Goal: Information Seeking & Learning: Learn about a topic

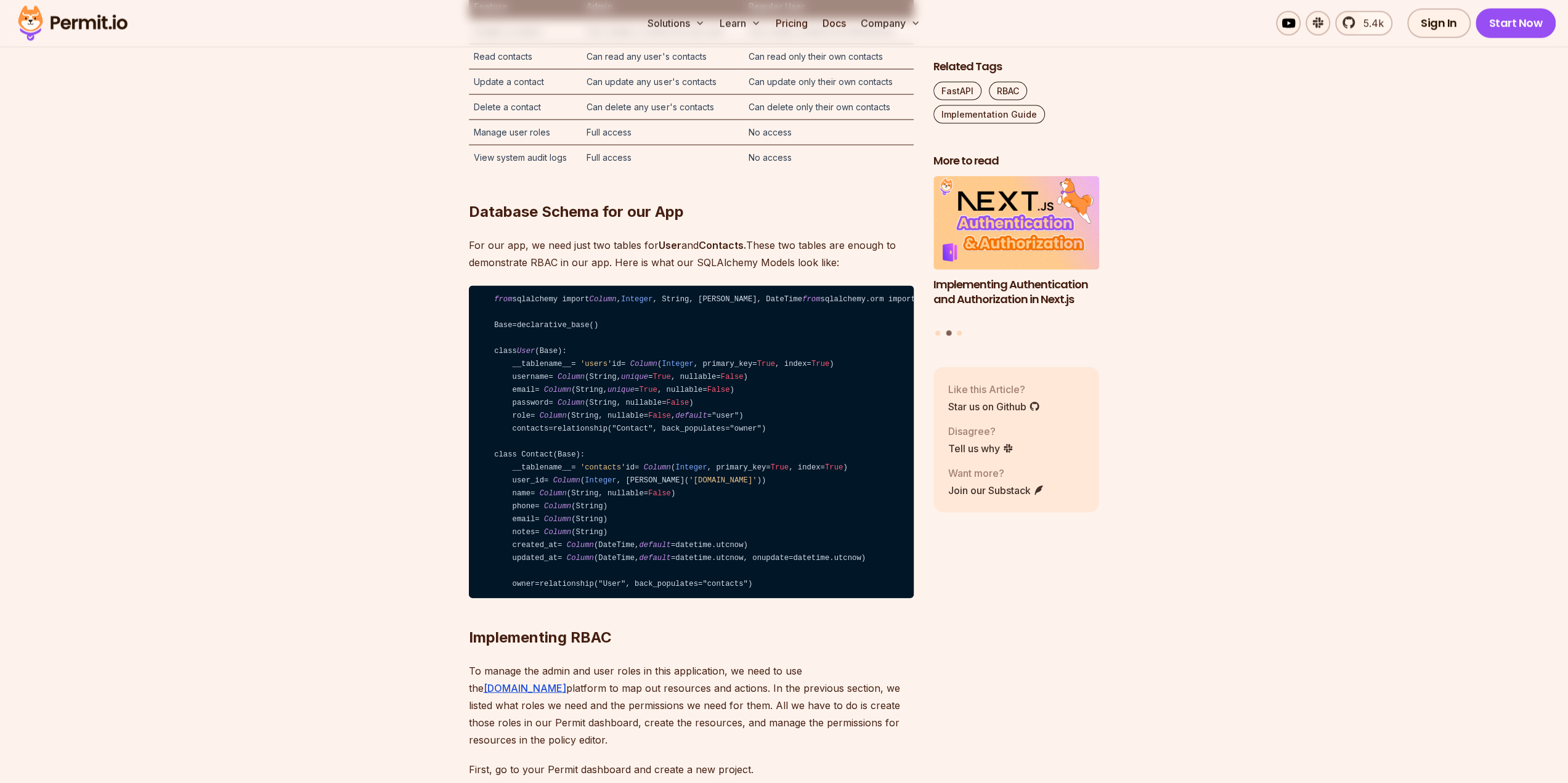
scroll to position [2834, 0]
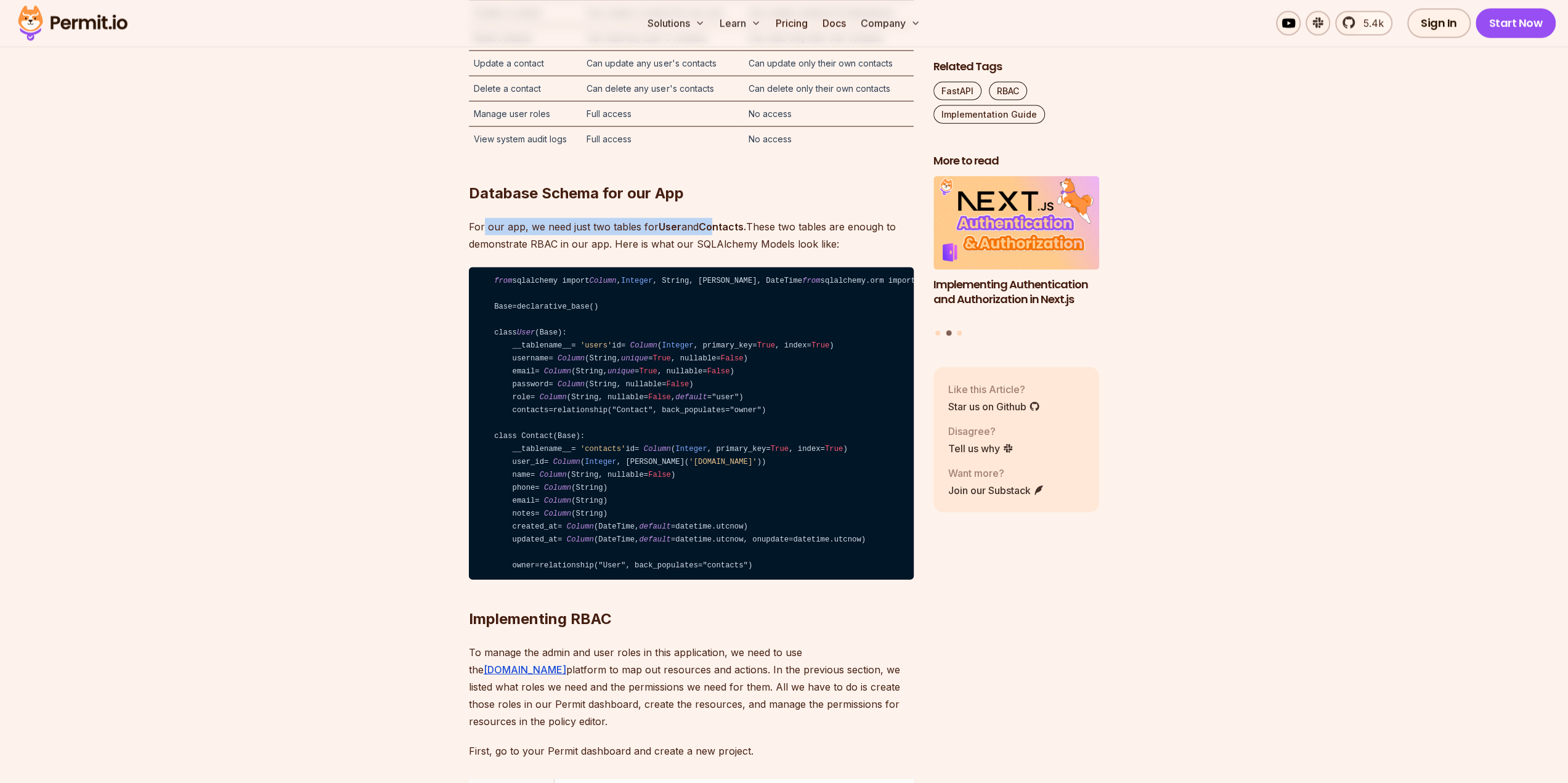
drag, startPoint x: 481, startPoint y: 339, endPoint x: 793, endPoint y: 335, distance: 312.0
click at [735, 253] on p "For our app, we need just two tables for User and Contacts. These two tables ar…" at bounding box center [691, 235] width 445 height 35
click at [798, 253] on p "For our app, we need just two tables for User and Contacts. These two tables ar…" at bounding box center [691, 235] width 445 height 35
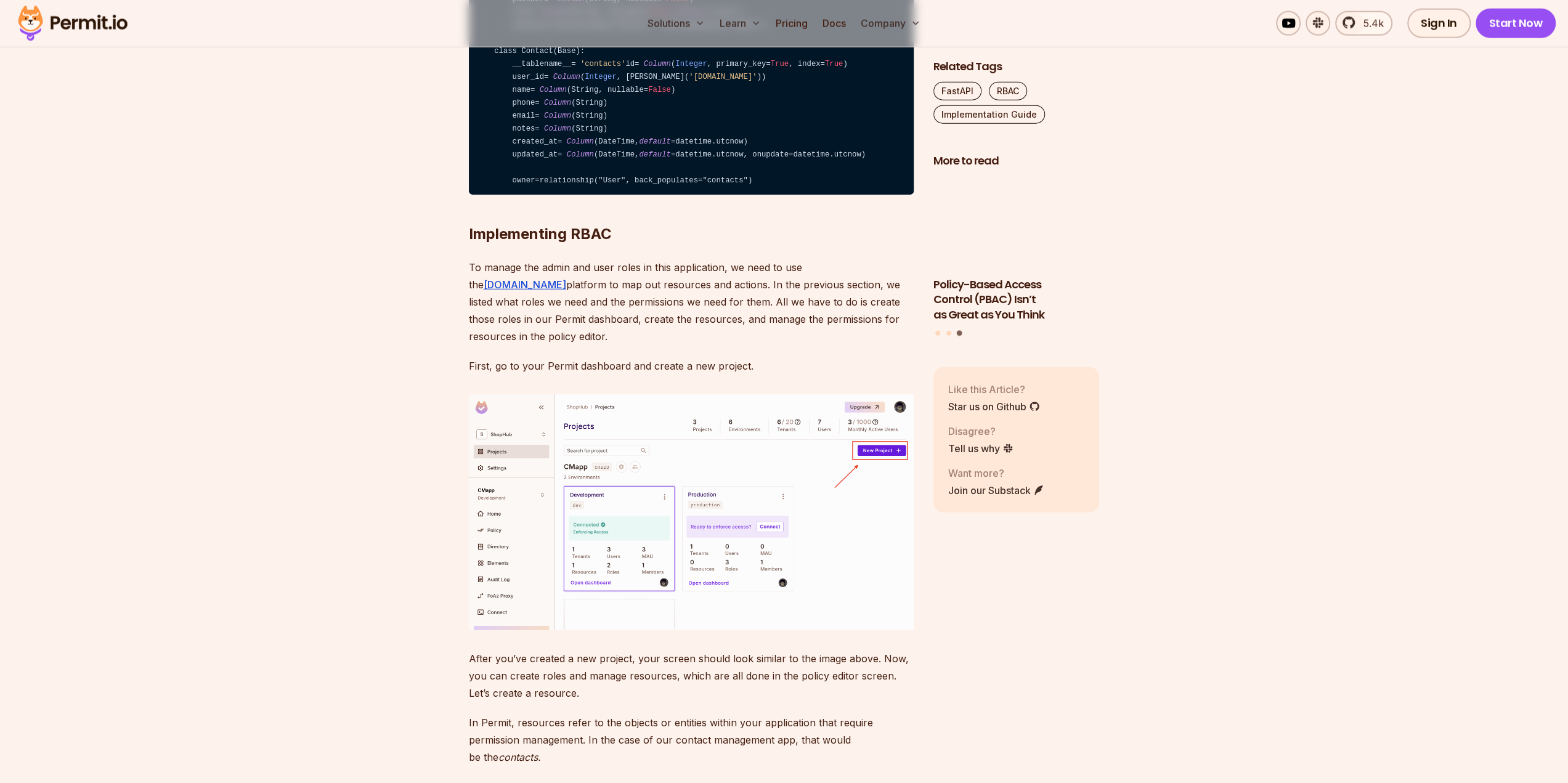
scroll to position [3388, 0]
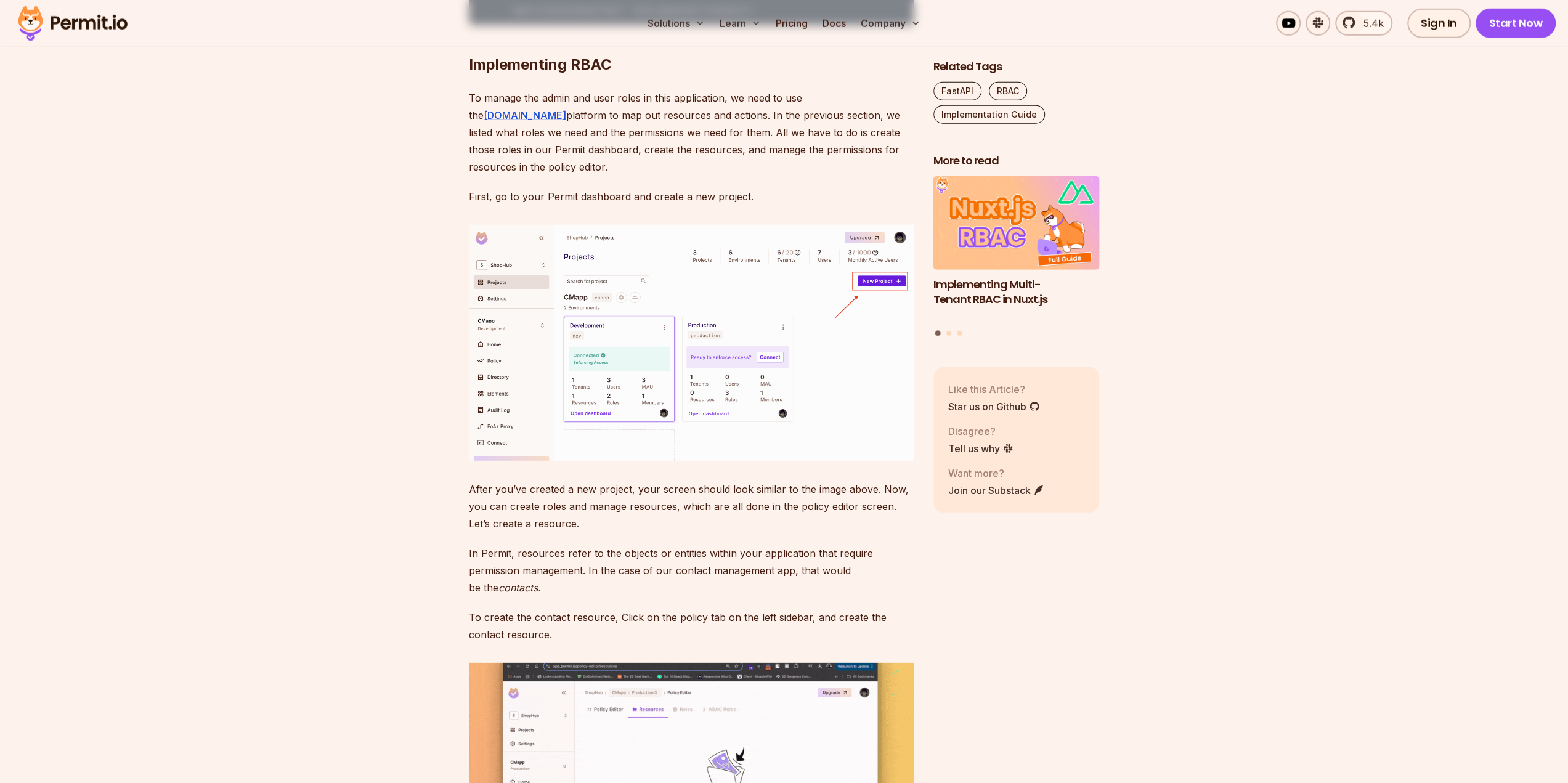
click at [992, 544] on div "Related Tags FastAPI RBAC Implementation Guide More to read Implementing Authen…" at bounding box center [1016, 315] width 167 height 512
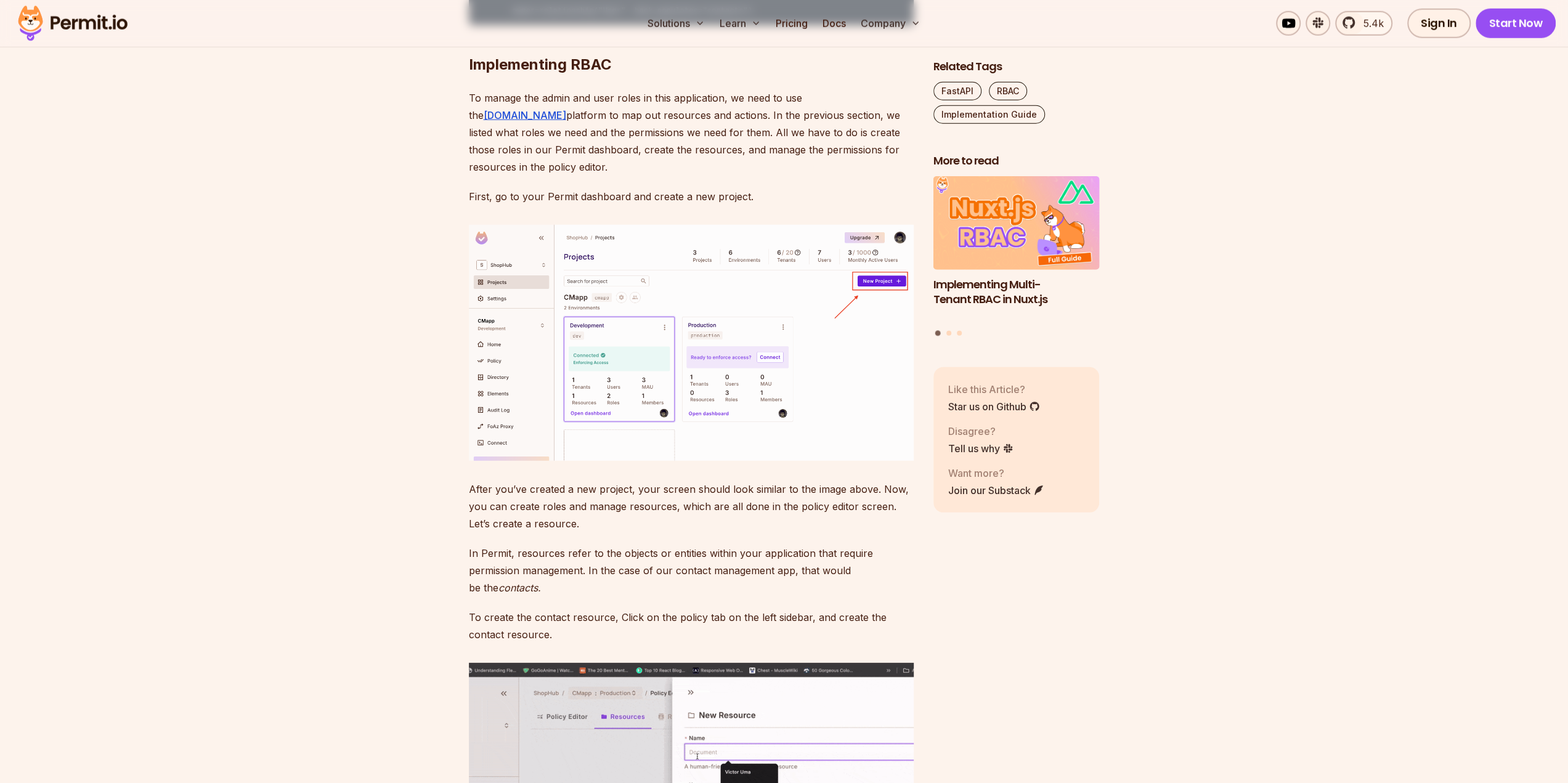
click at [655, 205] on p "First, go to your Permit dashboard and create a new project." at bounding box center [691, 196] width 445 height 17
click at [654, 205] on p "First, go to your Permit dashboard and create a new project." at bounding box center [691, 196] width 445 height 17
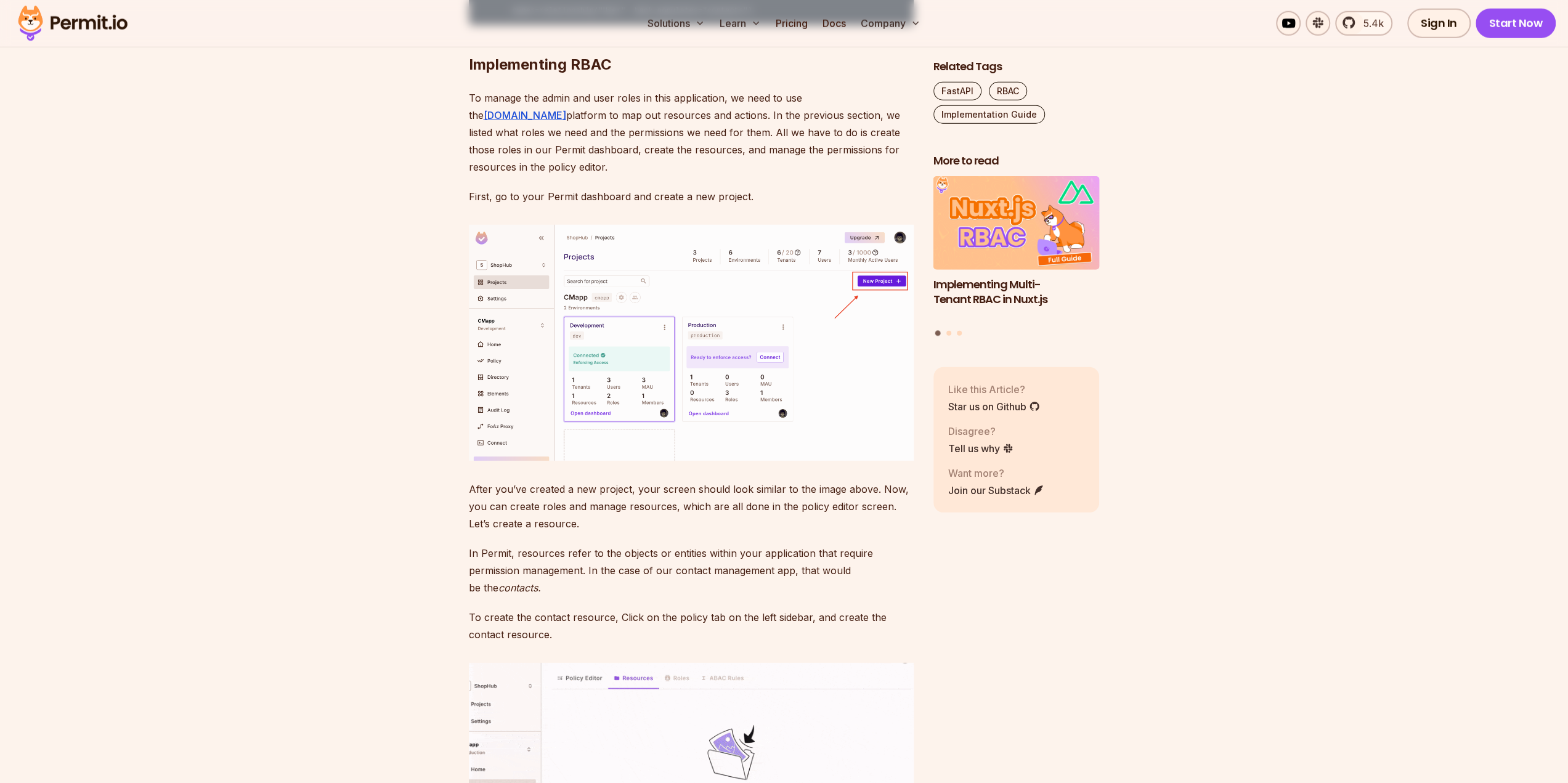
click at [654, 205] on p "First, go to your Permit dashboard and create a new project." at bounding box center [691, 196] width 445 height 17
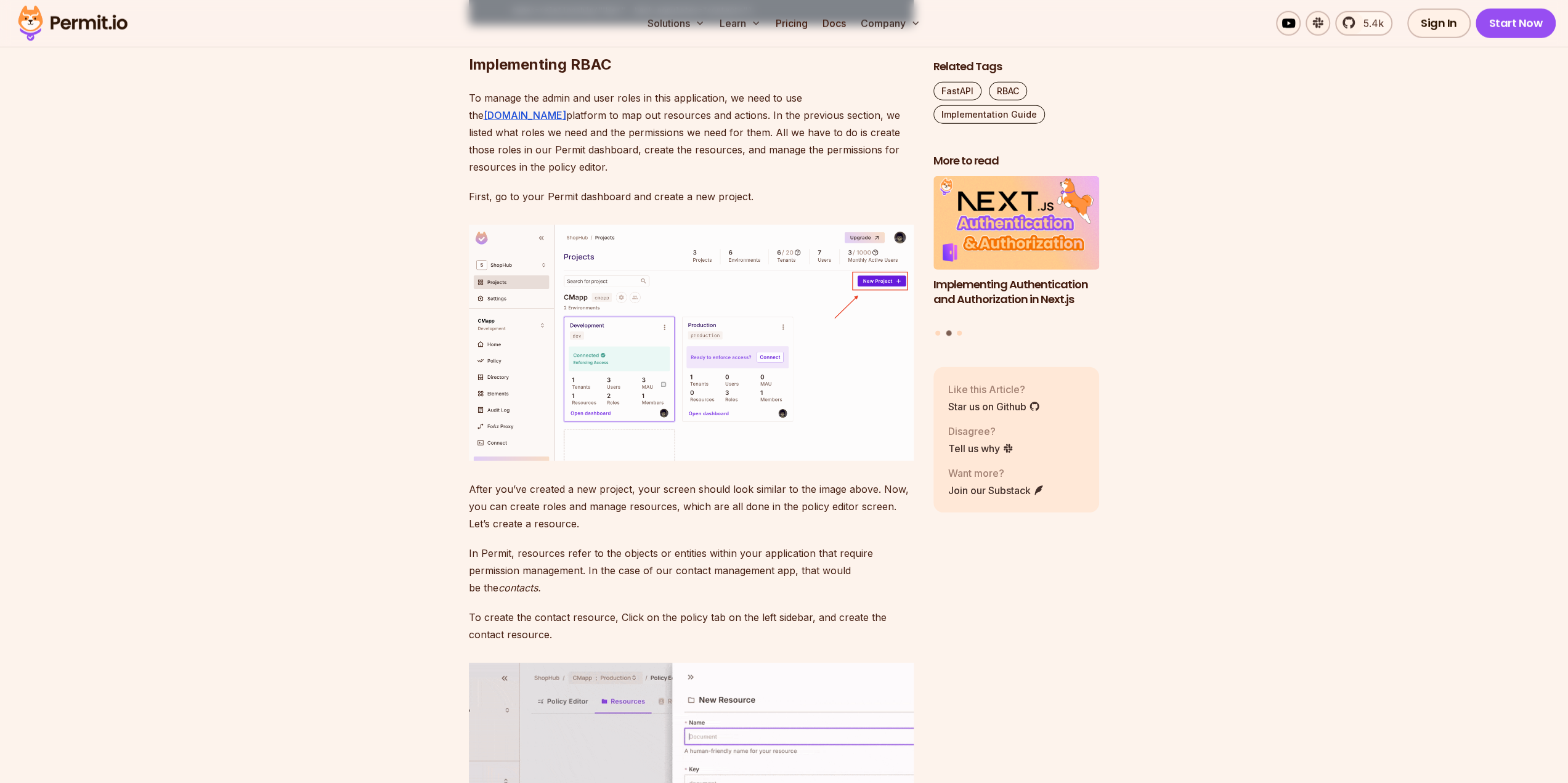
click at [664, 384] on span "button" at bounding box center [664, 384] width 0 height 0
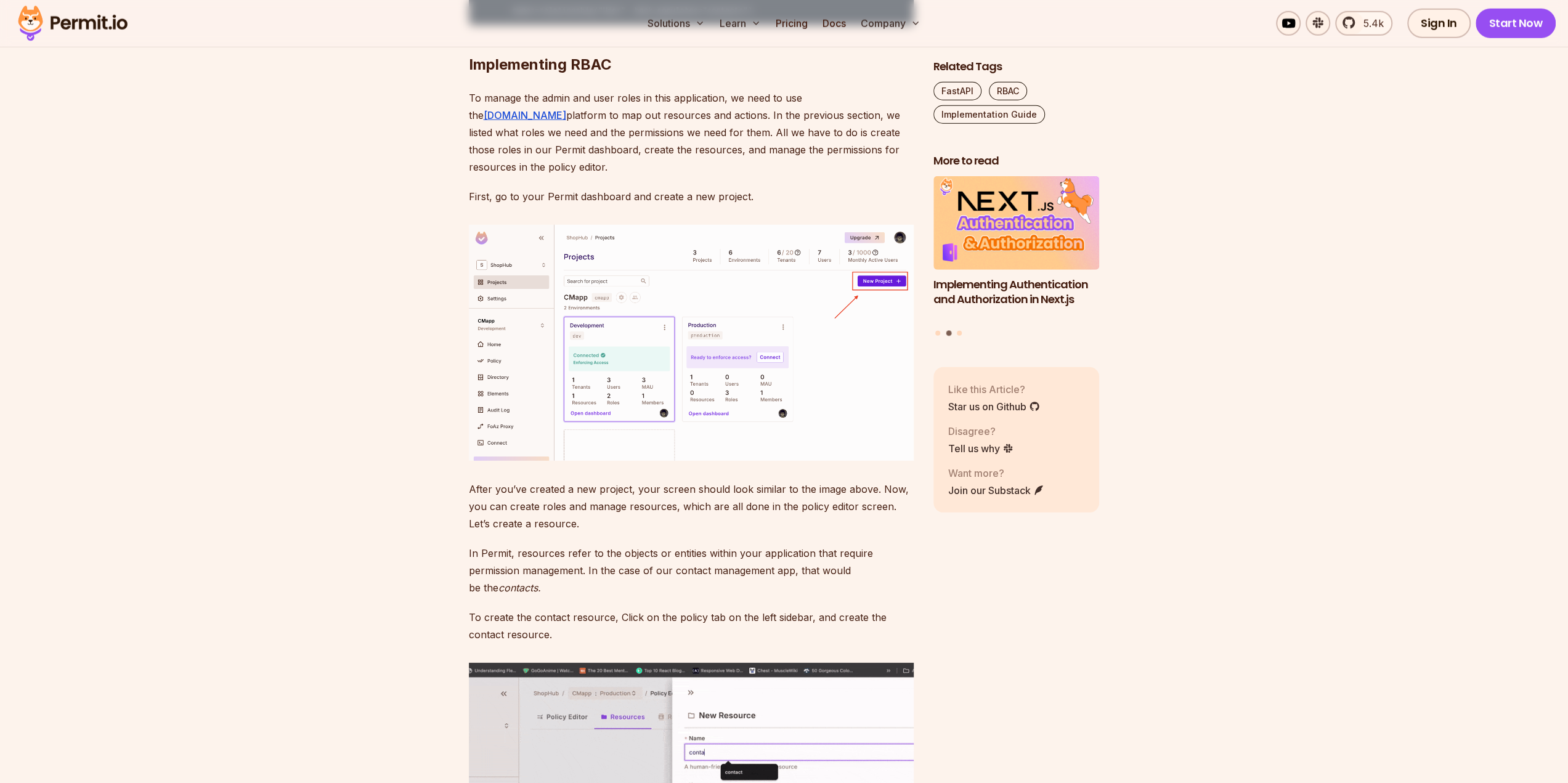
click at [821, 205] on p "First, go to your Permit dashboard and create a new project." at bounding box center [691, 196] width 445 height 17
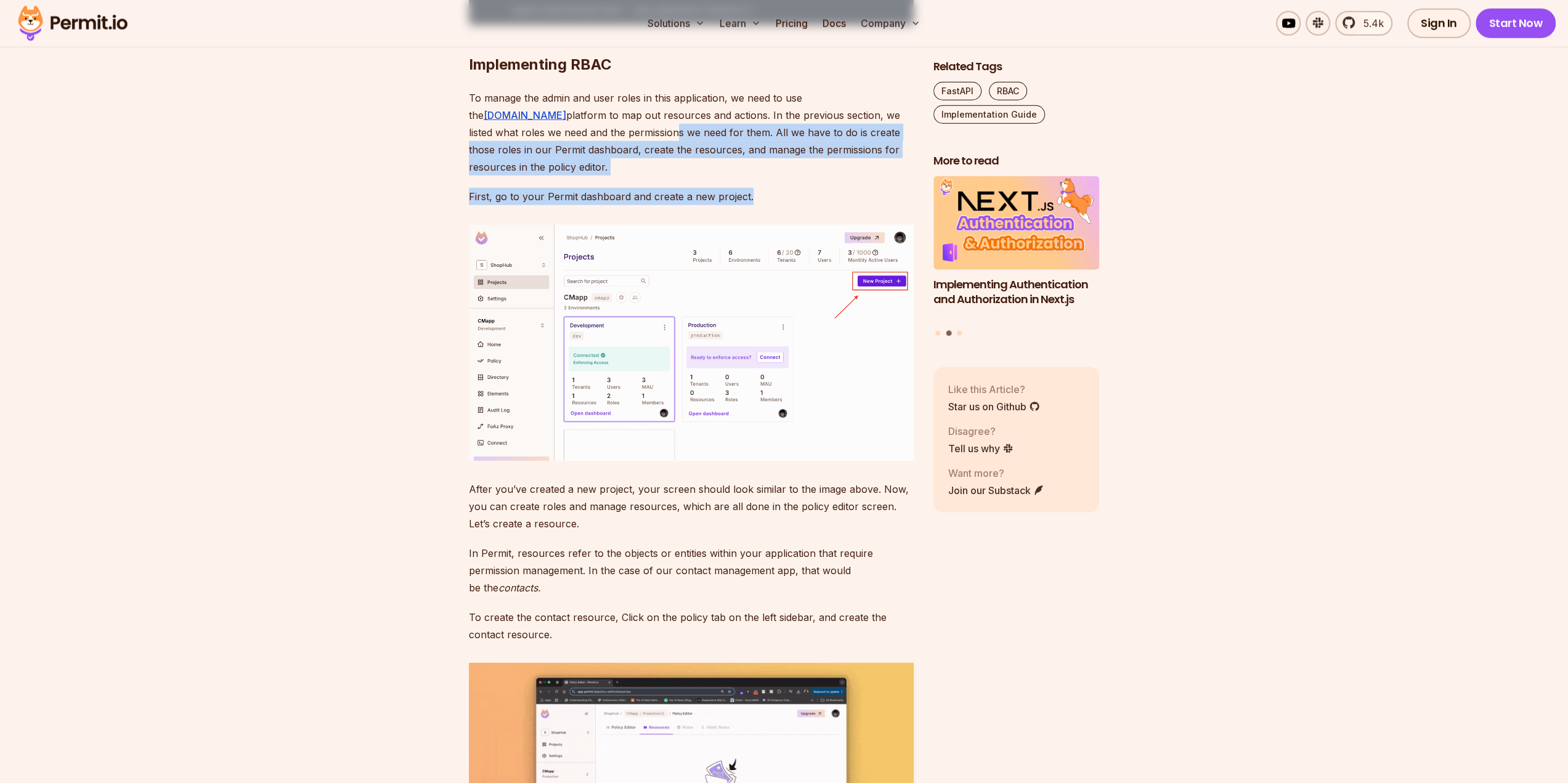
drag, startPoint x: 801, startPoint y: 358, endPoint x: 486, endPoint y: 310, distance: 318.6
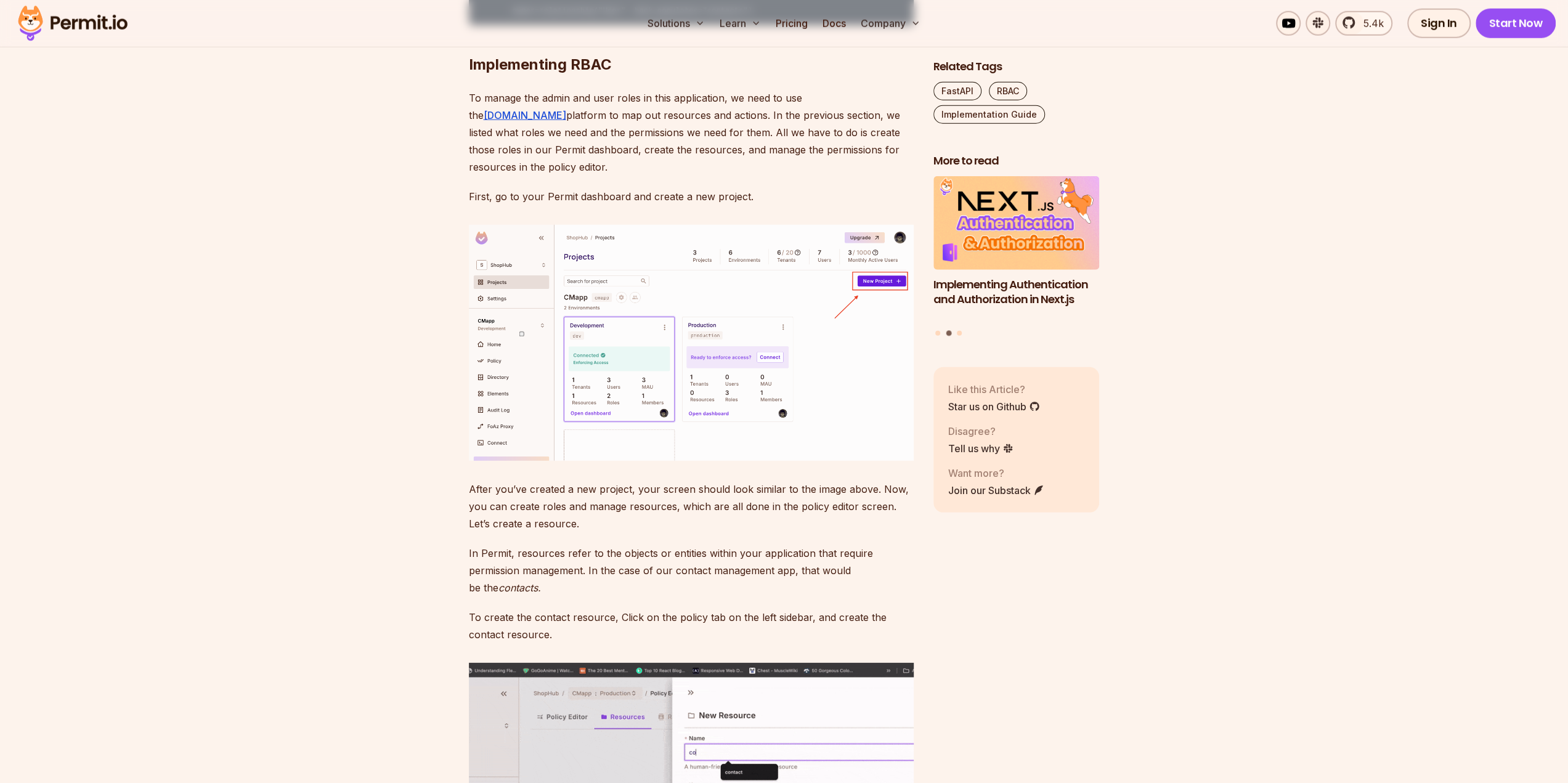
drag, startPoint x: 470, startPoint y: 287, endPoint x: 870, endPoint y: 341, distance: 403.6
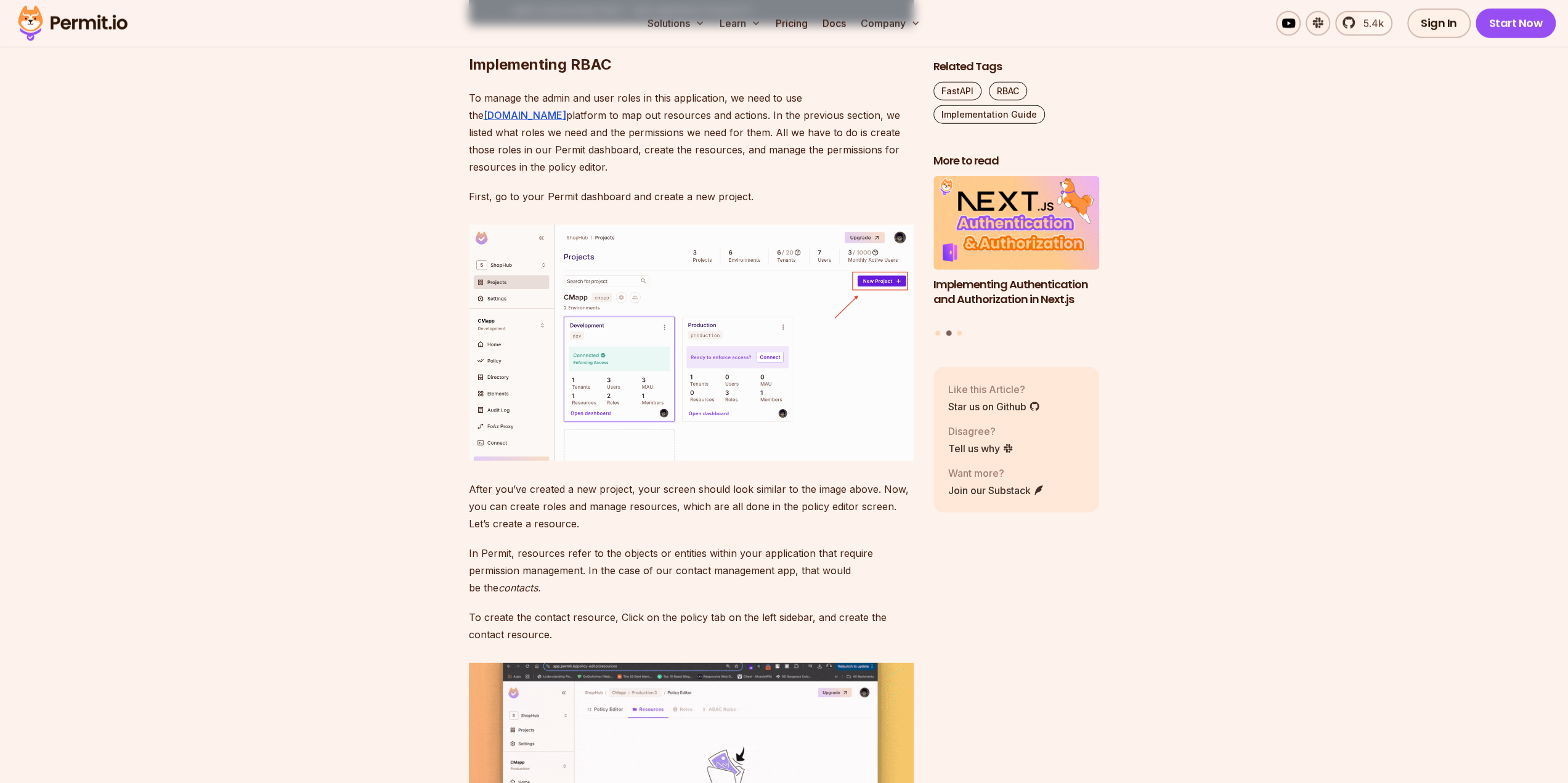
click at [870, 176] on p "To manage the admin and user roles in this application, we need to use the Perm…" at bounding box center [691, 133] width 445 height 86
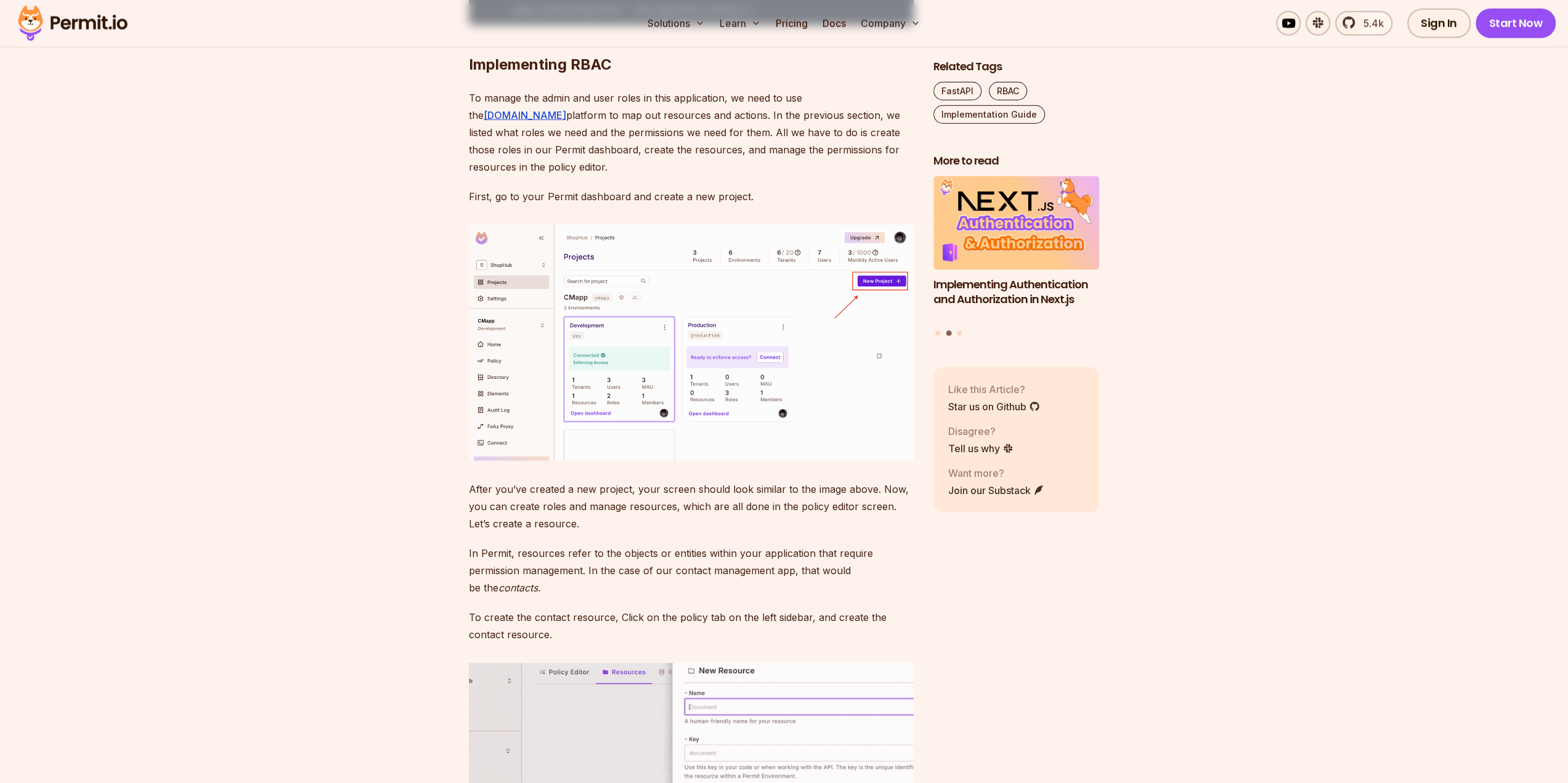
click at [879, 356] on span "button" at bounding box center [879, 356] width 0 height 0
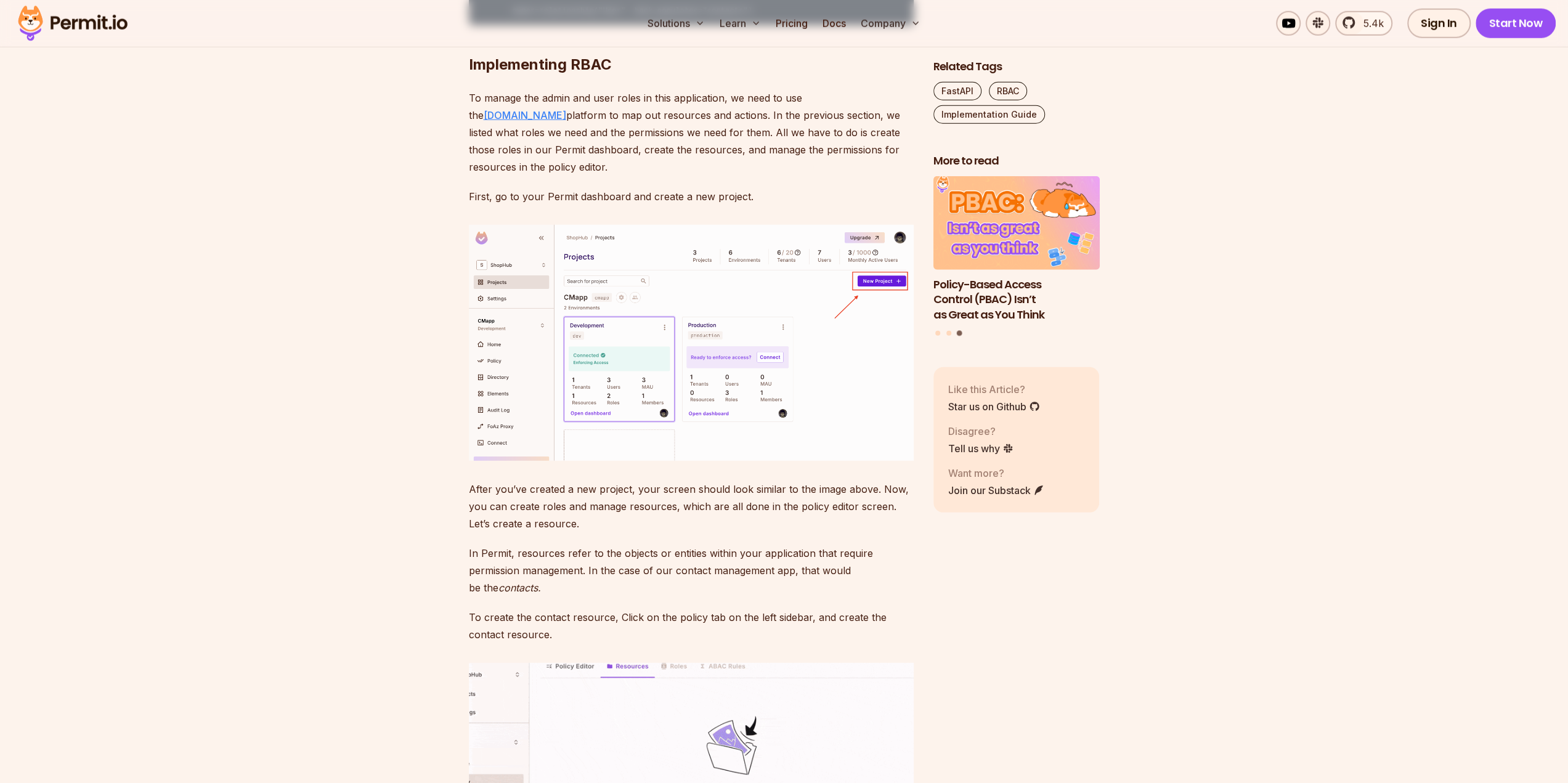
click at [566, 121] on link "Permit.io" at bounding box center [524, 115] width 82 height 13
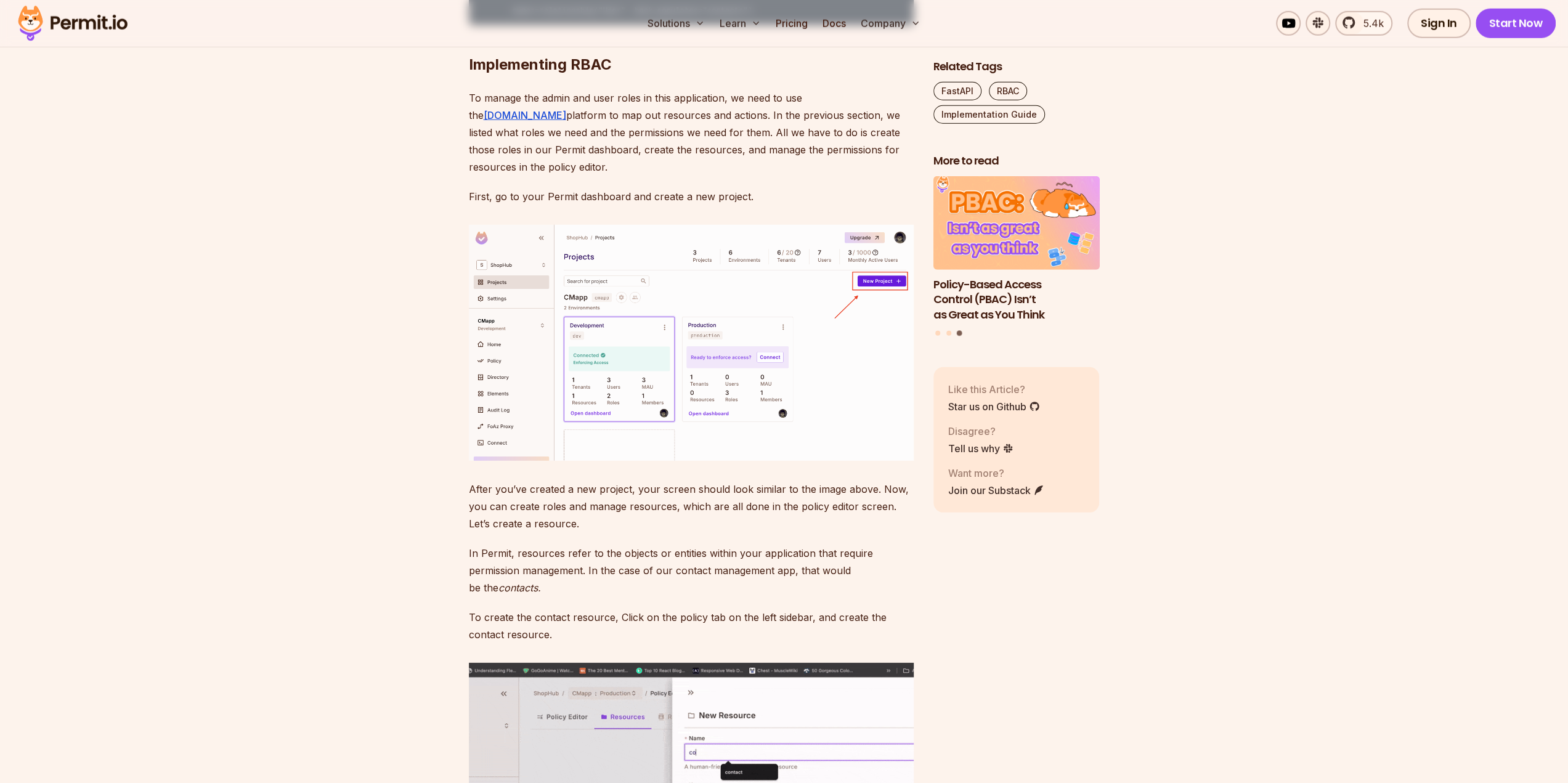
click at [638, 205] on p "First, go to your Permit dashboard and create a new project." at bounding box center [691, 196] width 445 height 17
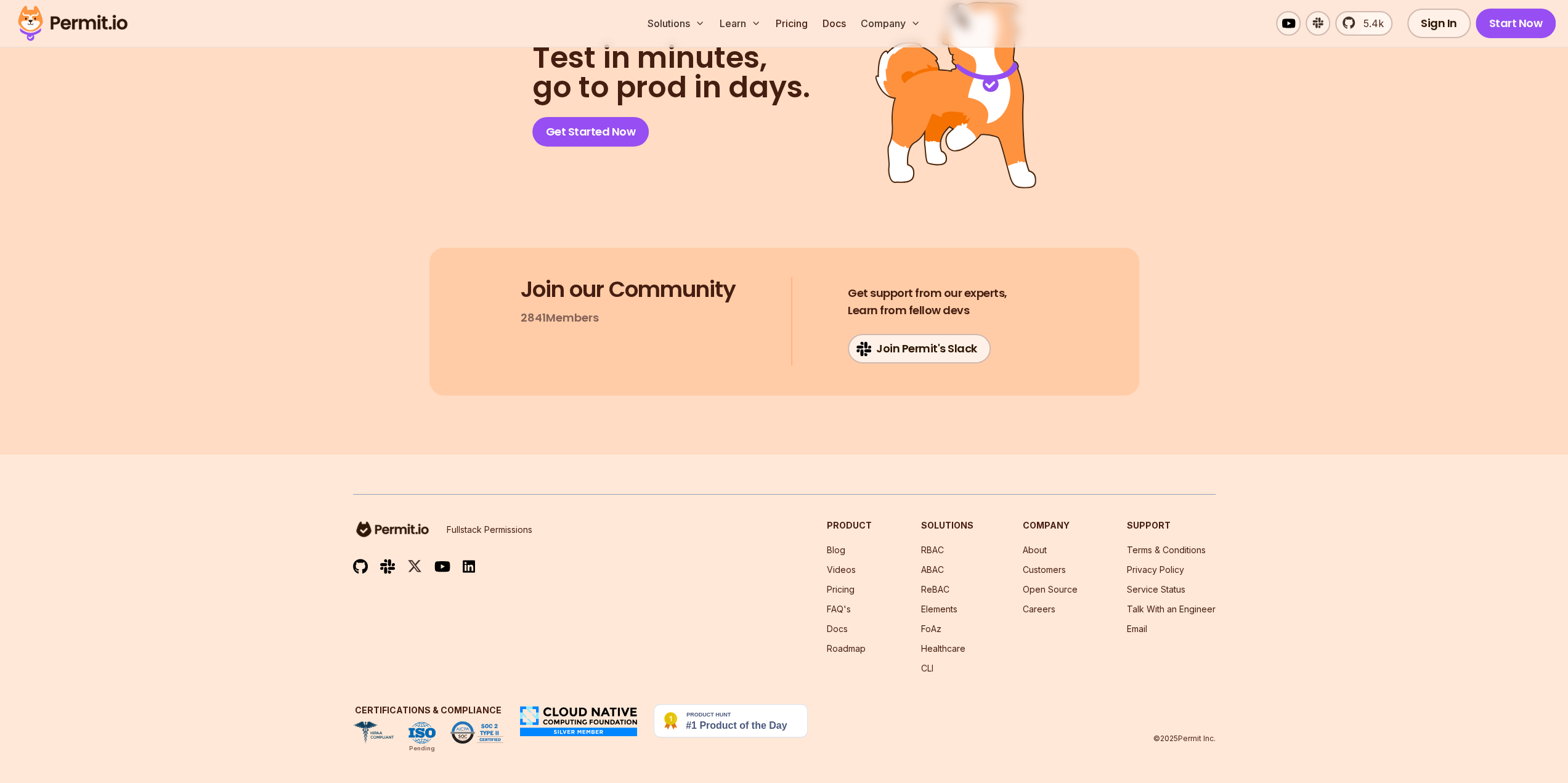
scroll to position [9673, 0]
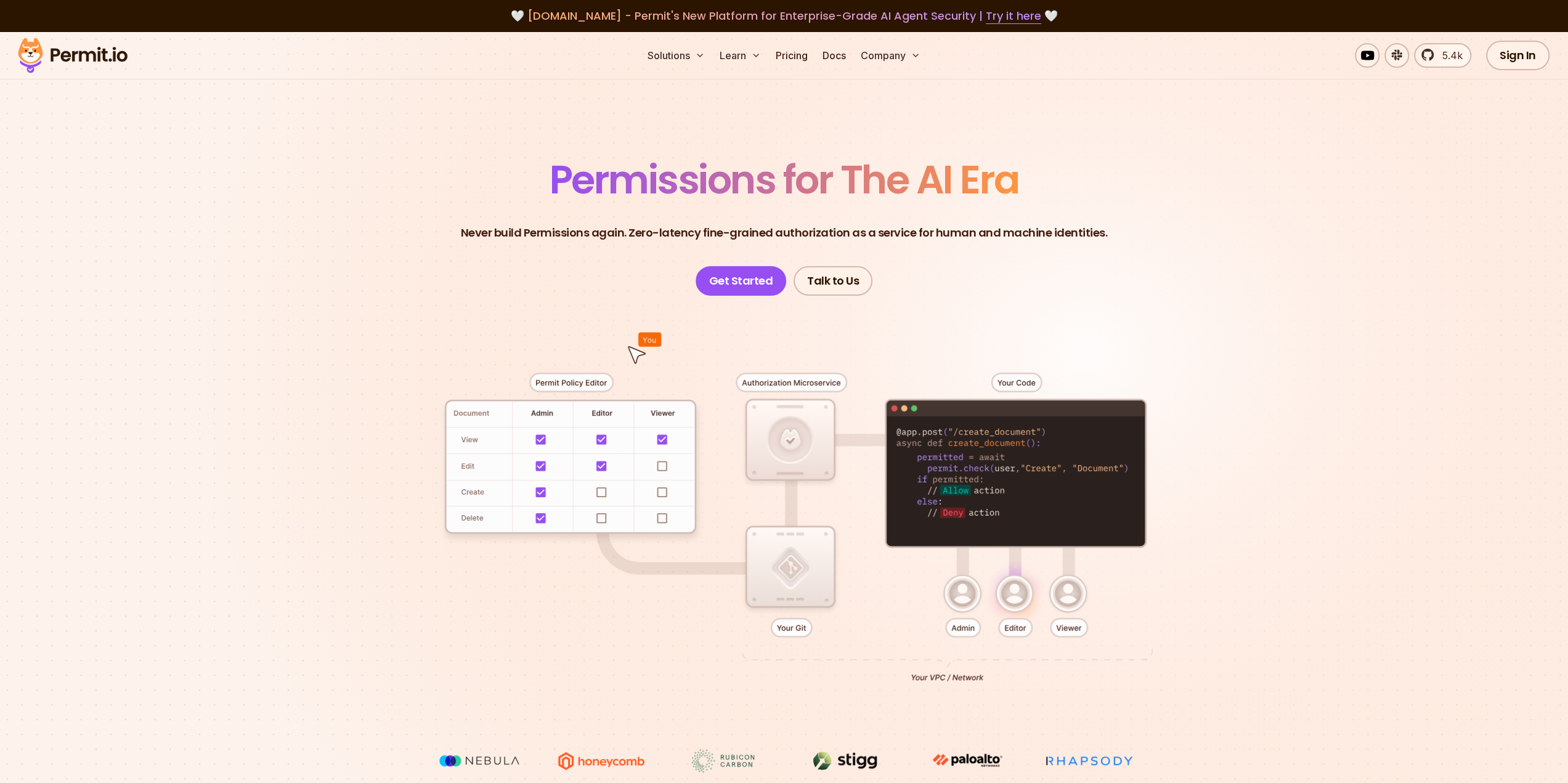
click at [1254, 386] on section "Permissions for The AI Era Never build Permissions again. Zero-latency fine-gra…" at bounding box center [784, 439] width 1568 height 813
drag, startPoint x: 875, startPoint y: 236, endPoint x: 1101, endPoint y: 226, distance: 226.2
click at [1044, 227] on p "Never build Permissions again. Zero-latency fine-grained authorization as a ser…" at bounding box center [784, 233] width 647 height 17
click at [1125, 227] on header "Permissions for The AI Era Never build Permissions again. Zero-latency fine-gra…" at bounding box center [784, 227] width 862 height 136
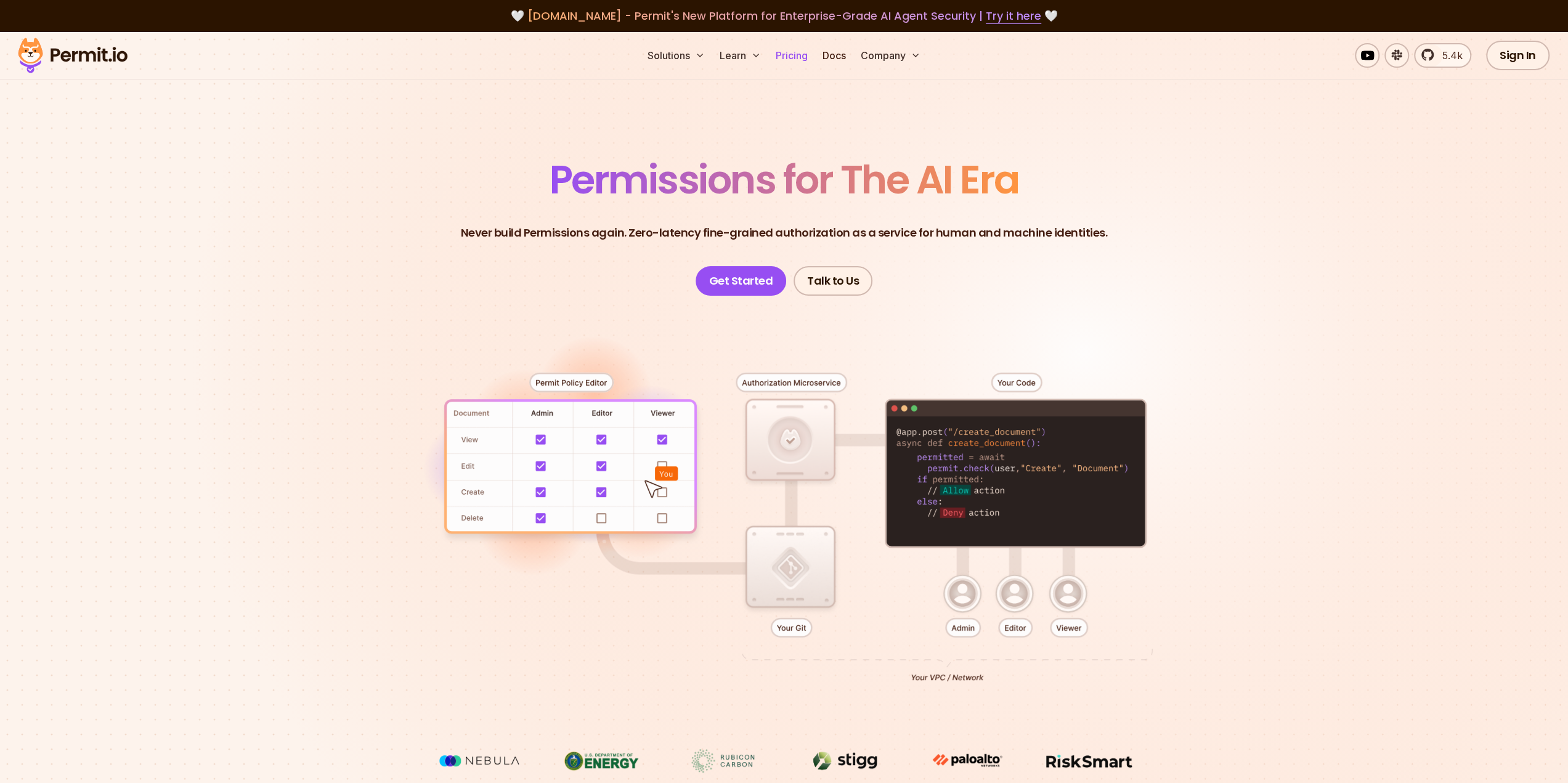
click at [787, 47] on link "Pricing" at bounding box center [791, 55] width 42 height 24
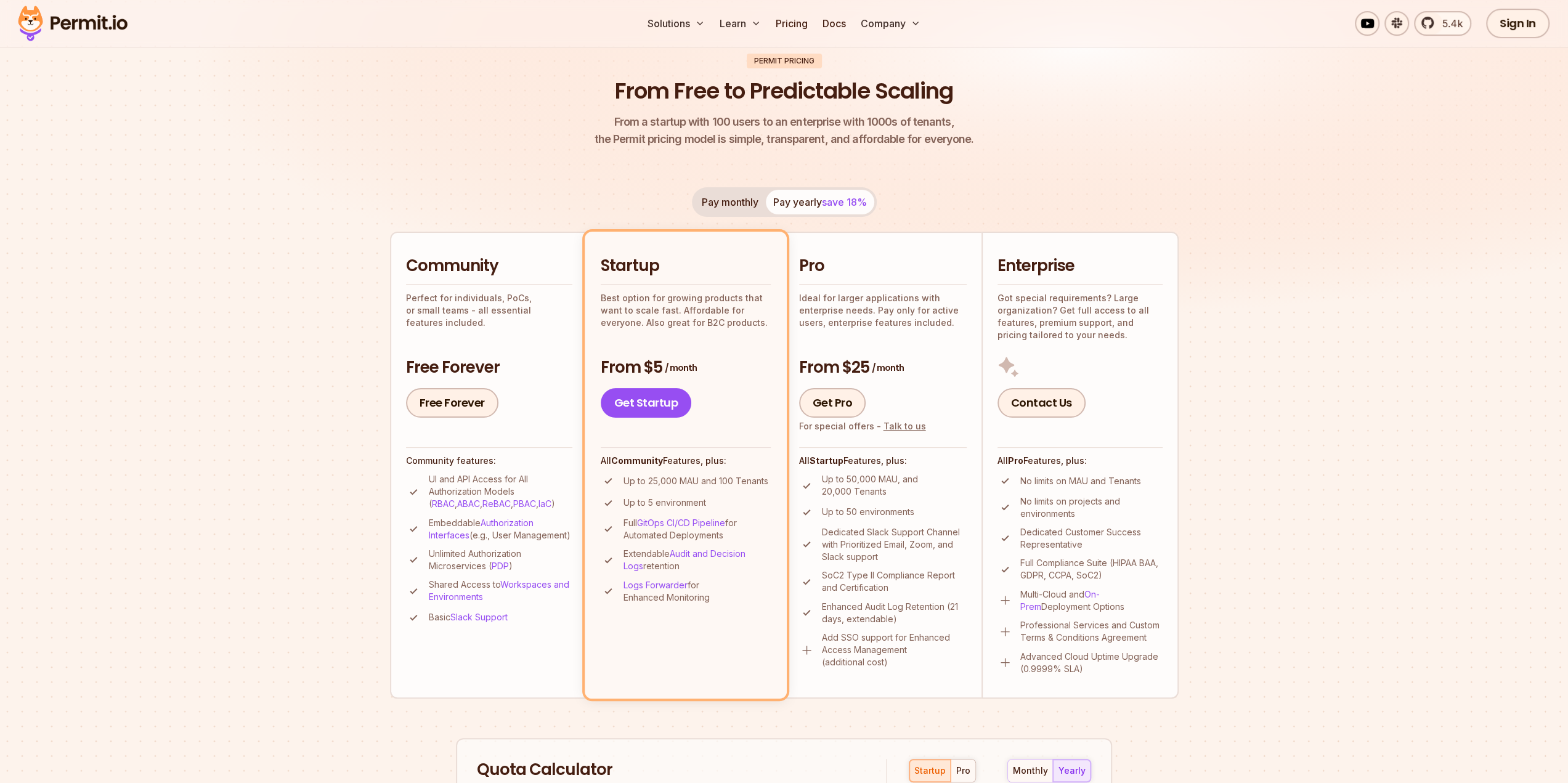
scroll to position [185, 0]
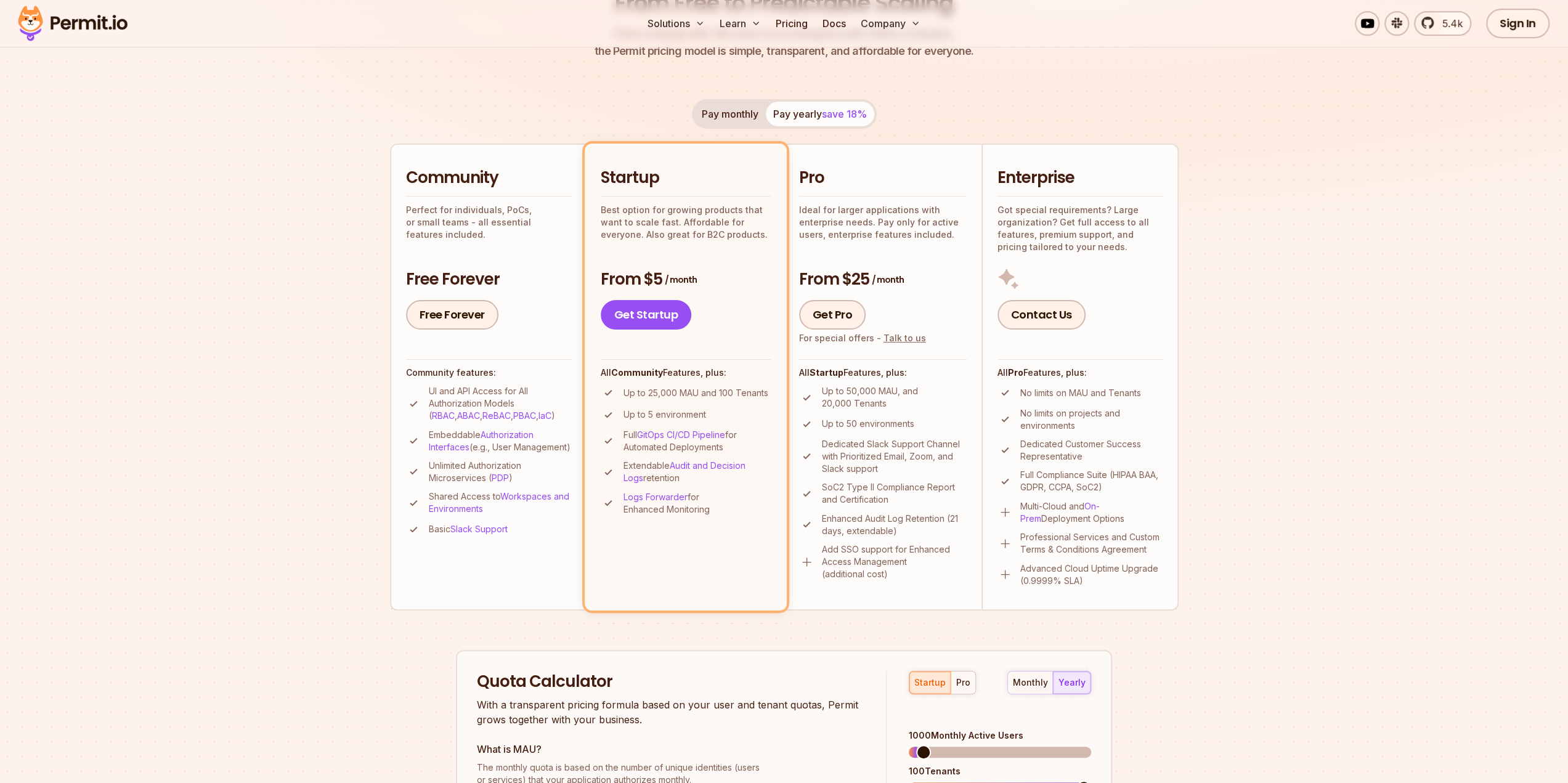
click at [330, 343] on section "Permit Pricing From Free to Predictable Scaling From a startup with 100 users t…" at bounding box center [784, 514] width 1568 height 1333
drag, startPoint x: 449, startPoint y: 434, endPoint x: 520, endPoint y: 434, distance: 71.0
click at [501, 433] on p "Embeddable Authorization Interfaces (e.g., User Management)" at bounding box center [501, 441] width 144 height 24
click at [527, 453] on p "Embeddable Authorization Interfaces (e.g., User Management)" at bounding box center [501, 441] width 144 height 24
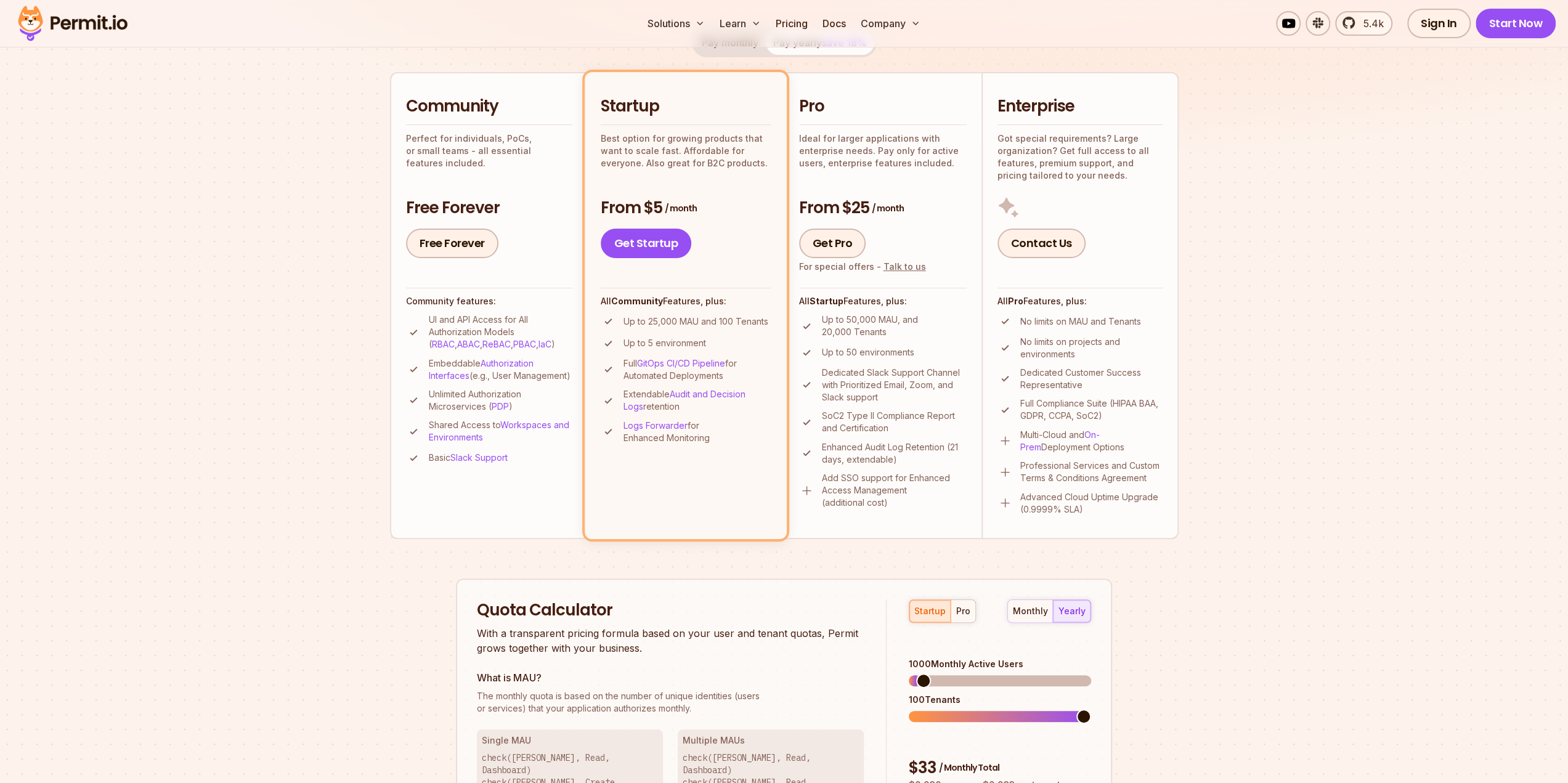
scroll to position [431, 0]
